Goal: Transaction & Acquisition: Purchase product/service

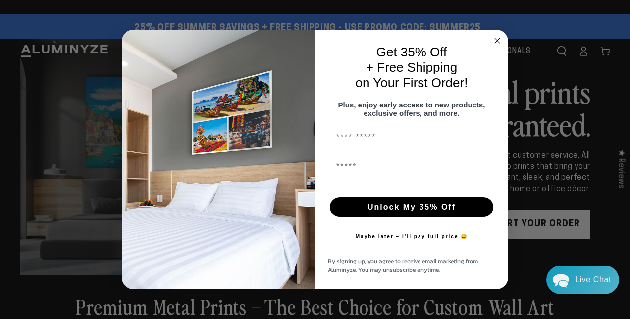
click at [499, 38] on icon "Close dialog" at bounding box center [497, 40] width 5 height 5
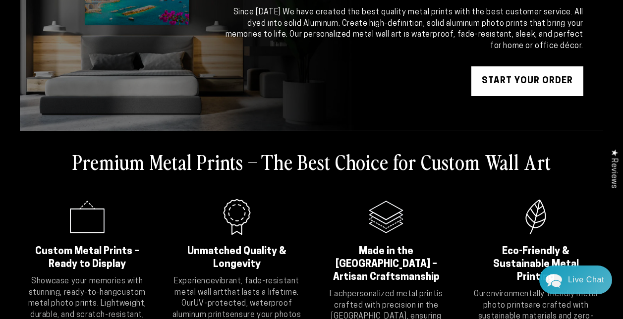
scroll to position [144, 0]
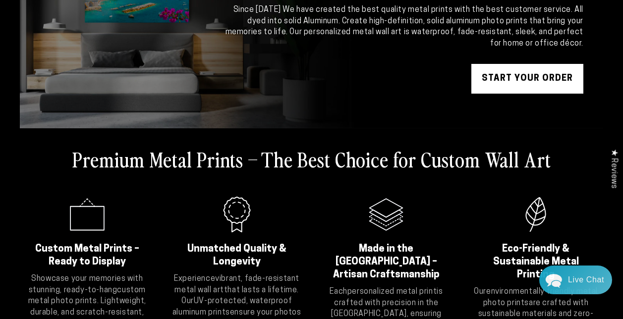
click at [505, 70] on link "START YOUR Order" at bounding box center [527, 79] width 112 height 30
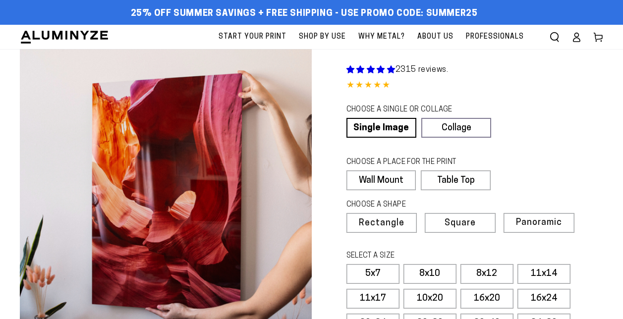
select select "**********"
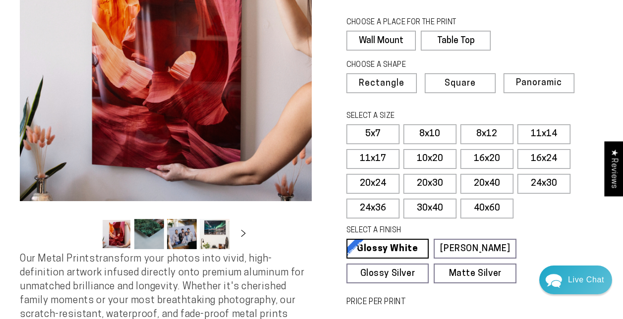
scroll to position [132, 0]
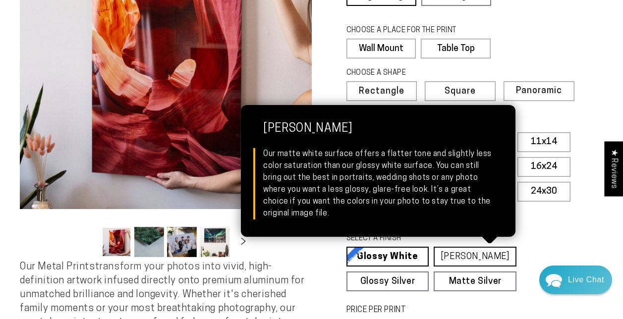
click at [479, 256] on link "[PERSON_NAME] Matte White Our matte white surface offers a flatter tone and sli…" at bounding box center [475, 257] width 83 height 20
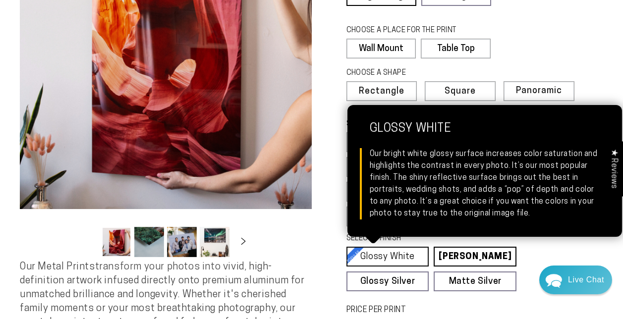
click at [389, 253] on link "Glossy White Glossy White Our bright white glossy surface increases color satur…" at bounding box center [387, 257] width 83 height 20
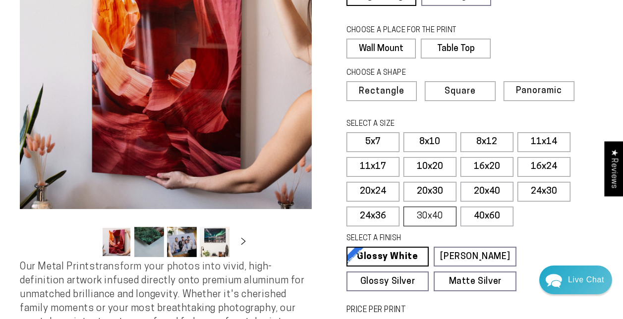
click at [427, 219] on label "30x40" at bounding box center [429, 217] width 53 height 20
click at [187, 236] on button "Load image 3 in gallery view" at bounding box center [182, 242] width 30 height 30
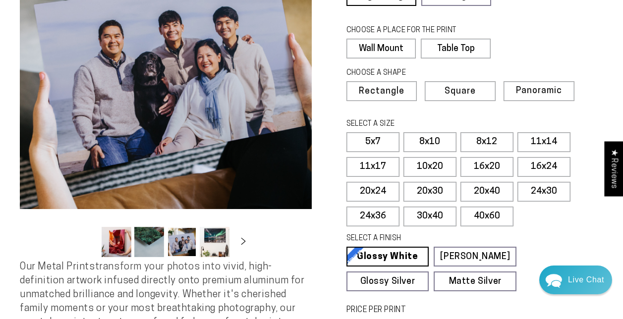
click at [219, 239] on button "Load image 4 in gallery view" at bounding box center [215, 242] width 30 height 30
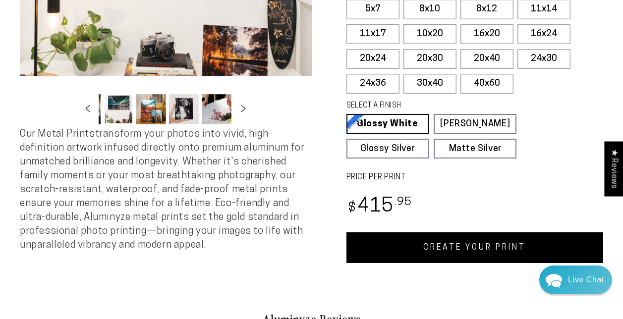
scroll to position [276, 0]
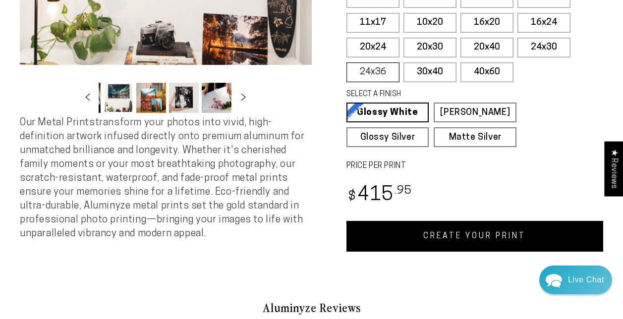
click at [371, 70] on label "24x36" at bounding box center [372, 72] width 53 height 20
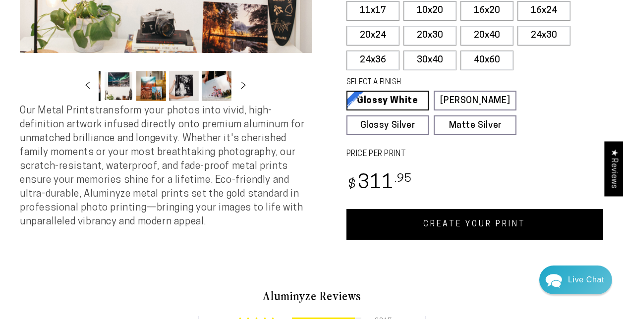
scroll to position [296, 0]
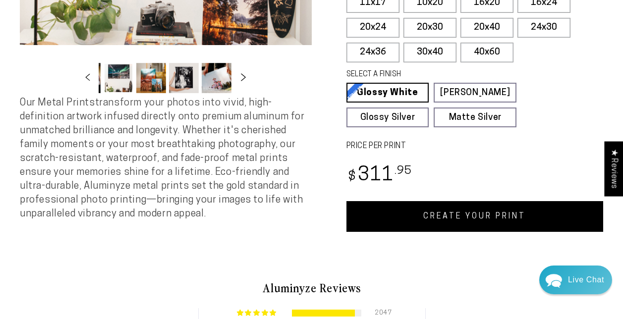
click at [241, 81] on icon "Slide right" at bounding box center [243, 76] width 14 height 7
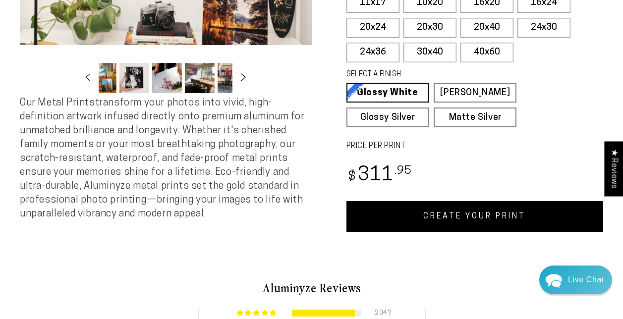
scroll to position [0, 194]
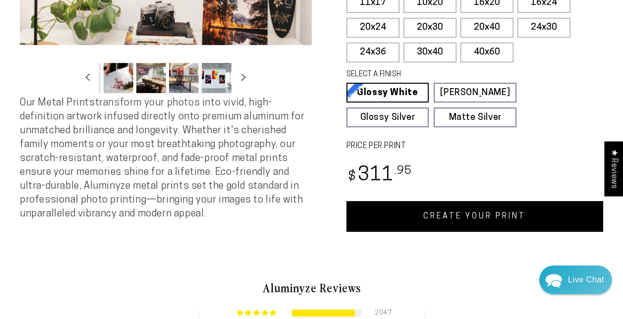
click at [125, 73] on button "Load image 7 in gallery view" at bounding box center [119, 78] width 30 height 30
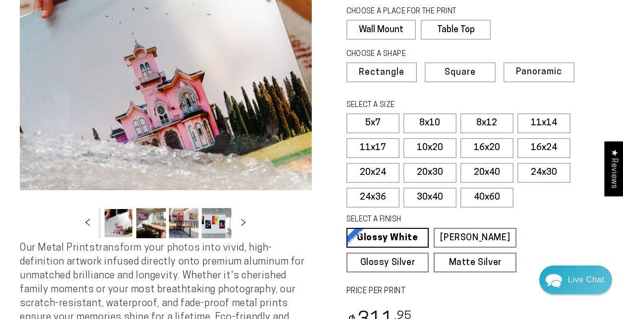
scroll to position [98, 0]
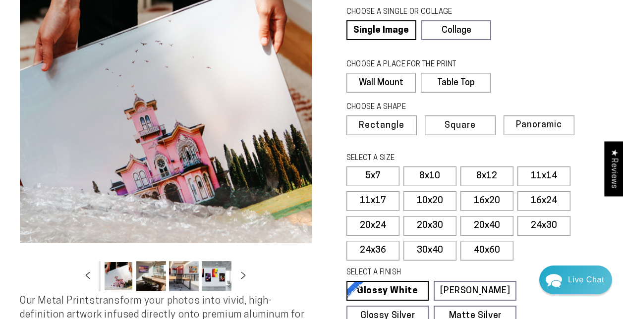
click at [154, 274] on button "Load image 8 in gallery view" at bounding box center [151, 276] width 30 height 30
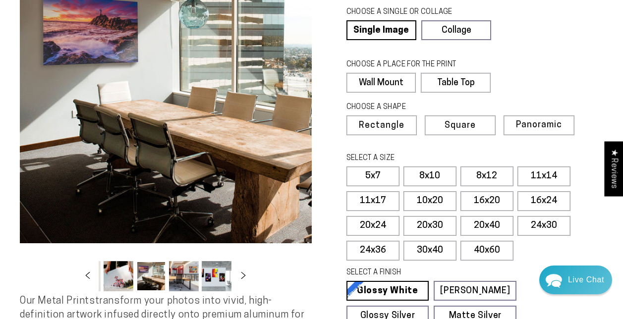
click at [194, 283] on button "Load image 9 in gallery view" at bounding box center [184, 276] width 30 height 30
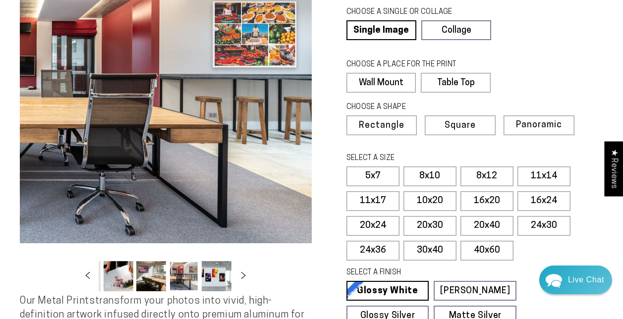
click at [228, 275] on button "Load image 10 in gallery view" at bounding box center [217, 276] width 30 height 30
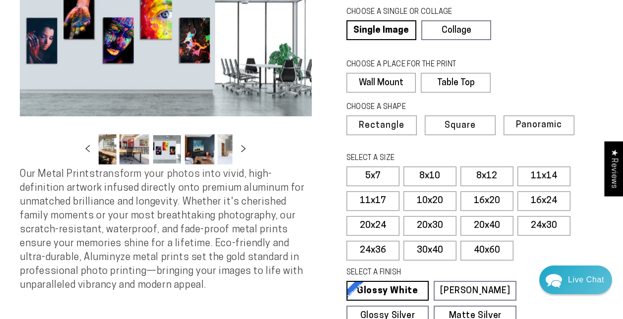
scroll to position [0, 292]
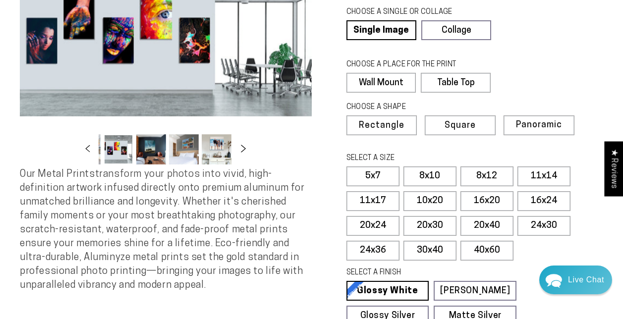
click at [242, 150] on icon "Slide right" at bounding box center [243, 148] width 14 height 7
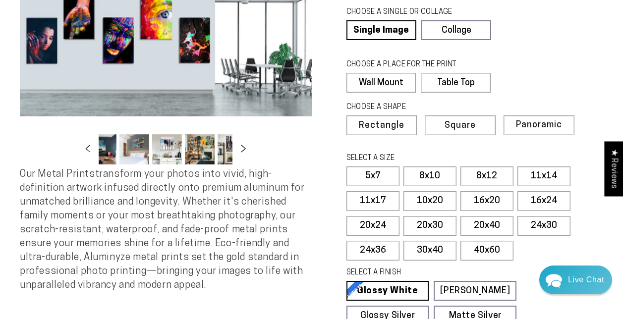
scroll to position [0, 390]
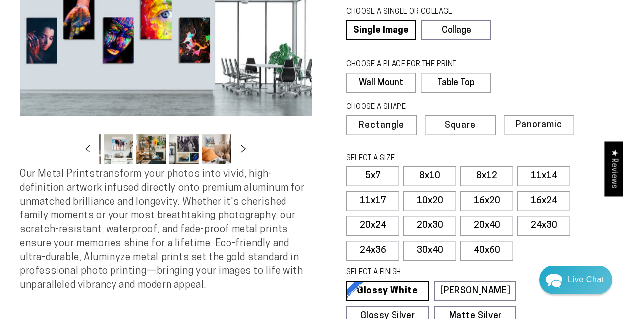
click at [242, 150] on icon "Slide right" at bounding box center [243, 148] width 14 height 7
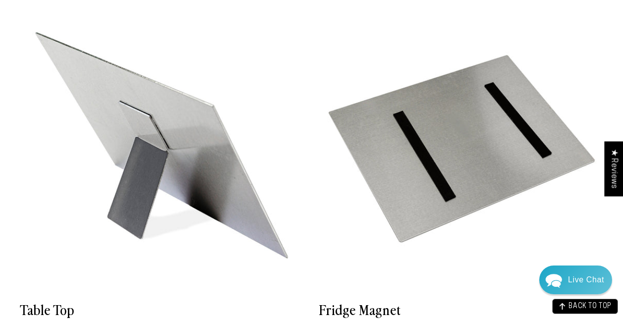
scroll to position [2776, 0]
